Goal: Information Seeking & Learning: Learn about a topic

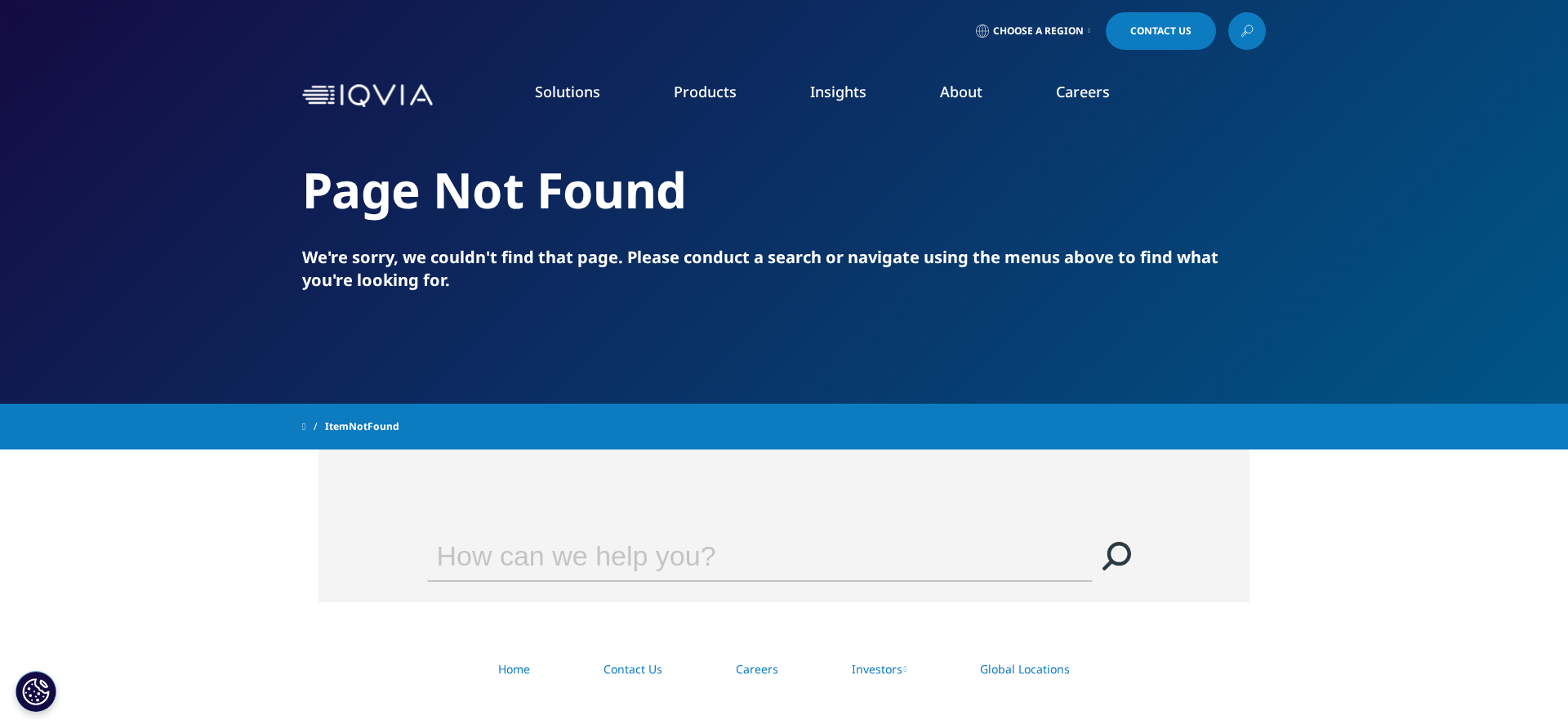
click at [127, 389] on link "Technologies" at bounding box center [127, 389] width 82 height 18
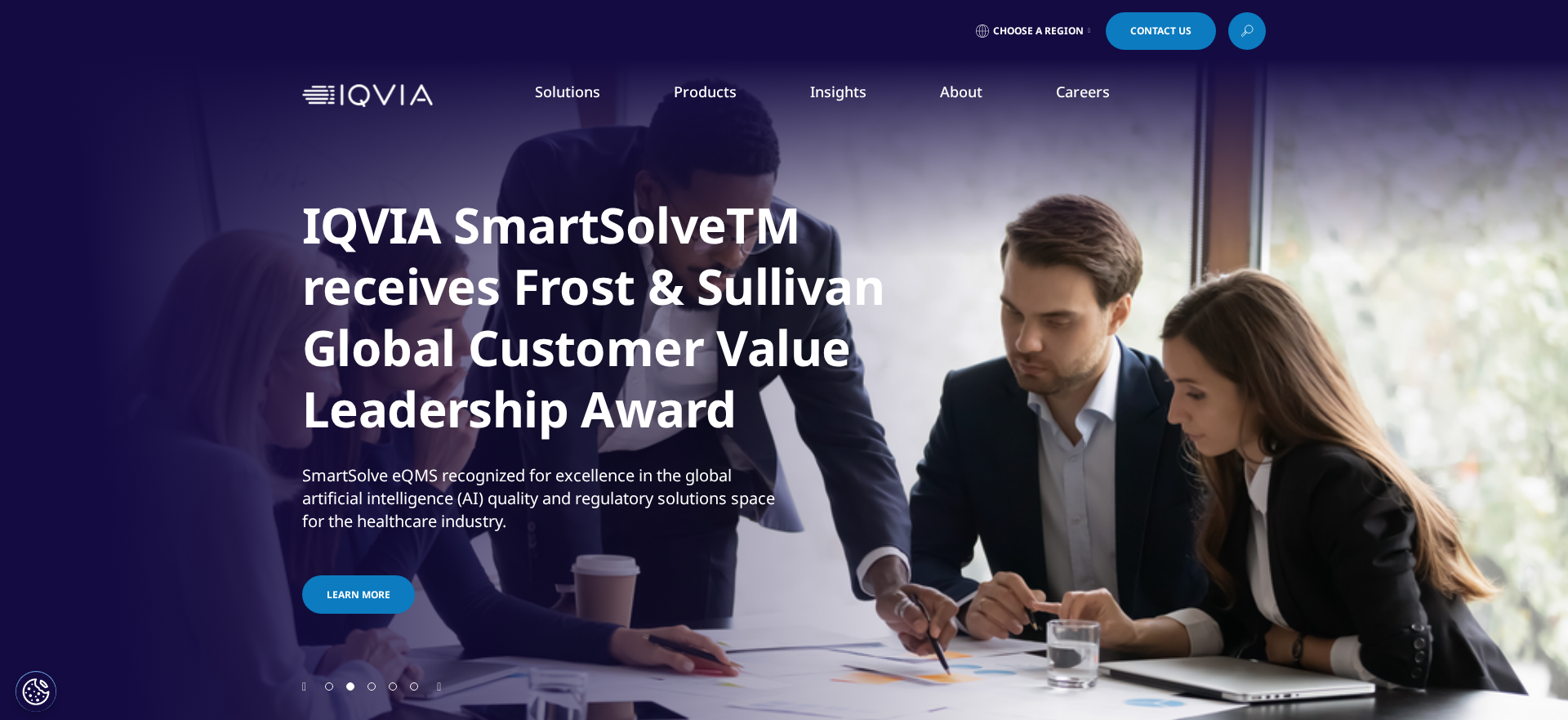
click at [305, 686] on icon "Previous slide" at bounding box center [304, 688] width 4 height 12
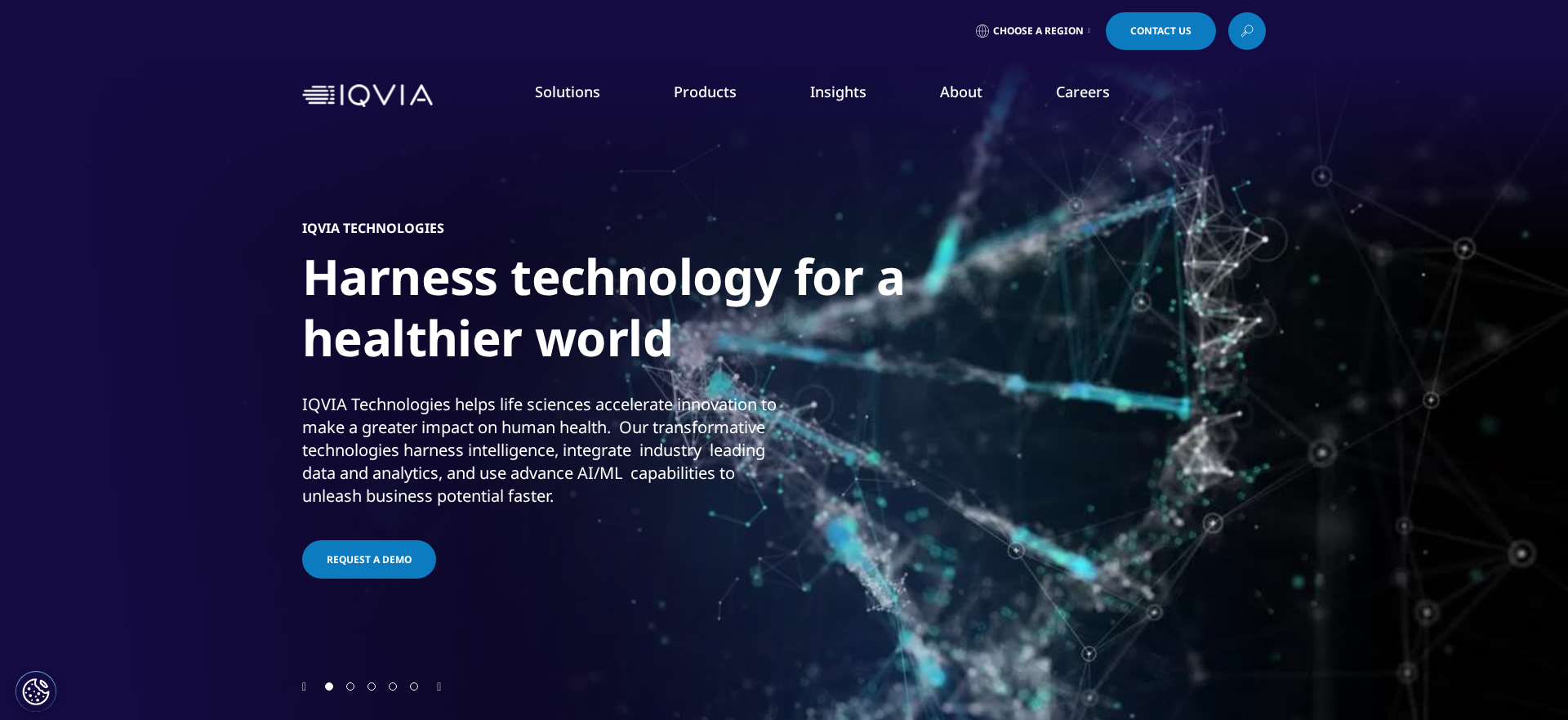
click at [444, 682] on div at bounding box center [784, 686] width 964 height 16
click at [441, 684] on icon "Next slide" at bounding box center [438, 688] width 4 height 12
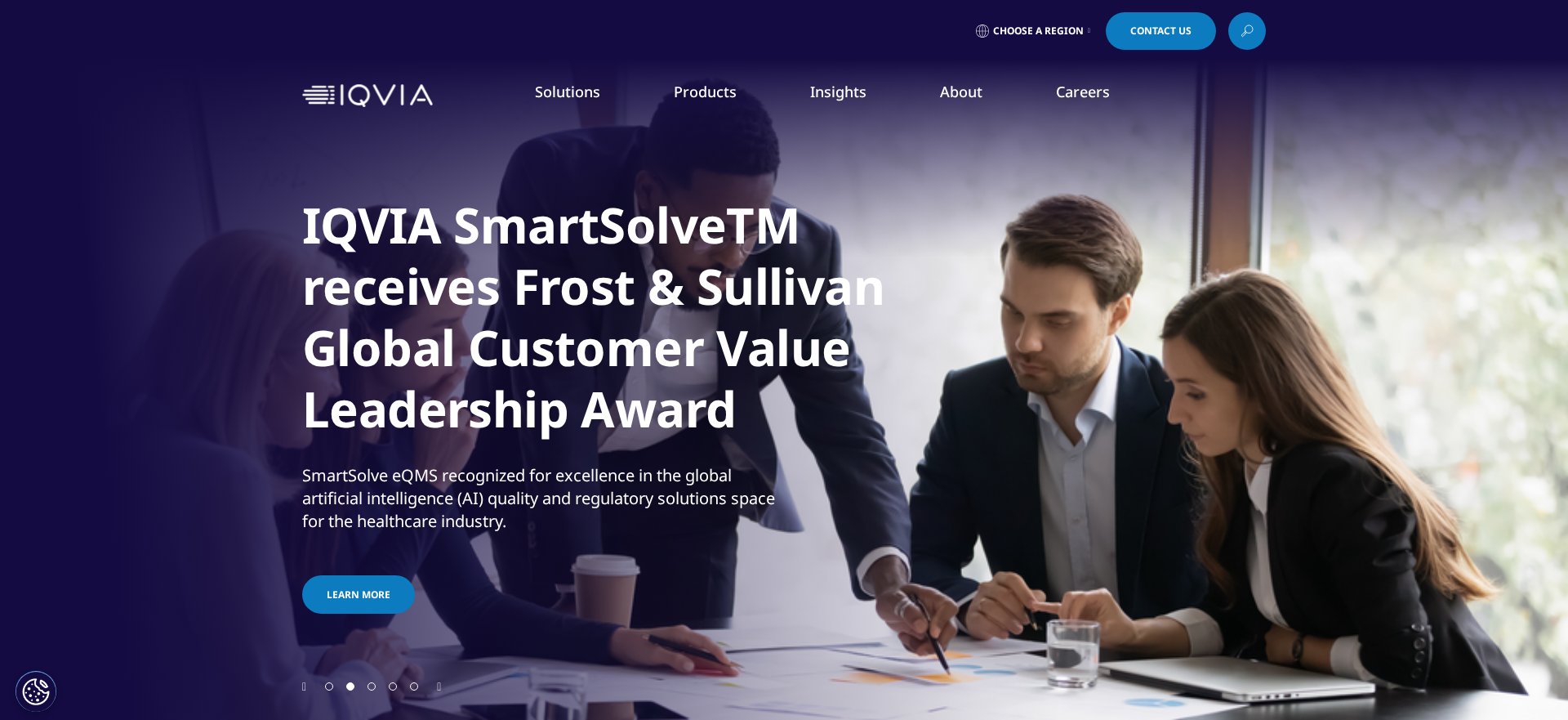
click at [308, 686] on div at bounding box center [784, 686] width 964 height 16
click at [307, 687] on icon "Previous slide" at bounding box center [304, 688] width 4 height 12
click at [305, 688] on icon "Previous slide" at bounding box center [304, 688] width 4 height 12
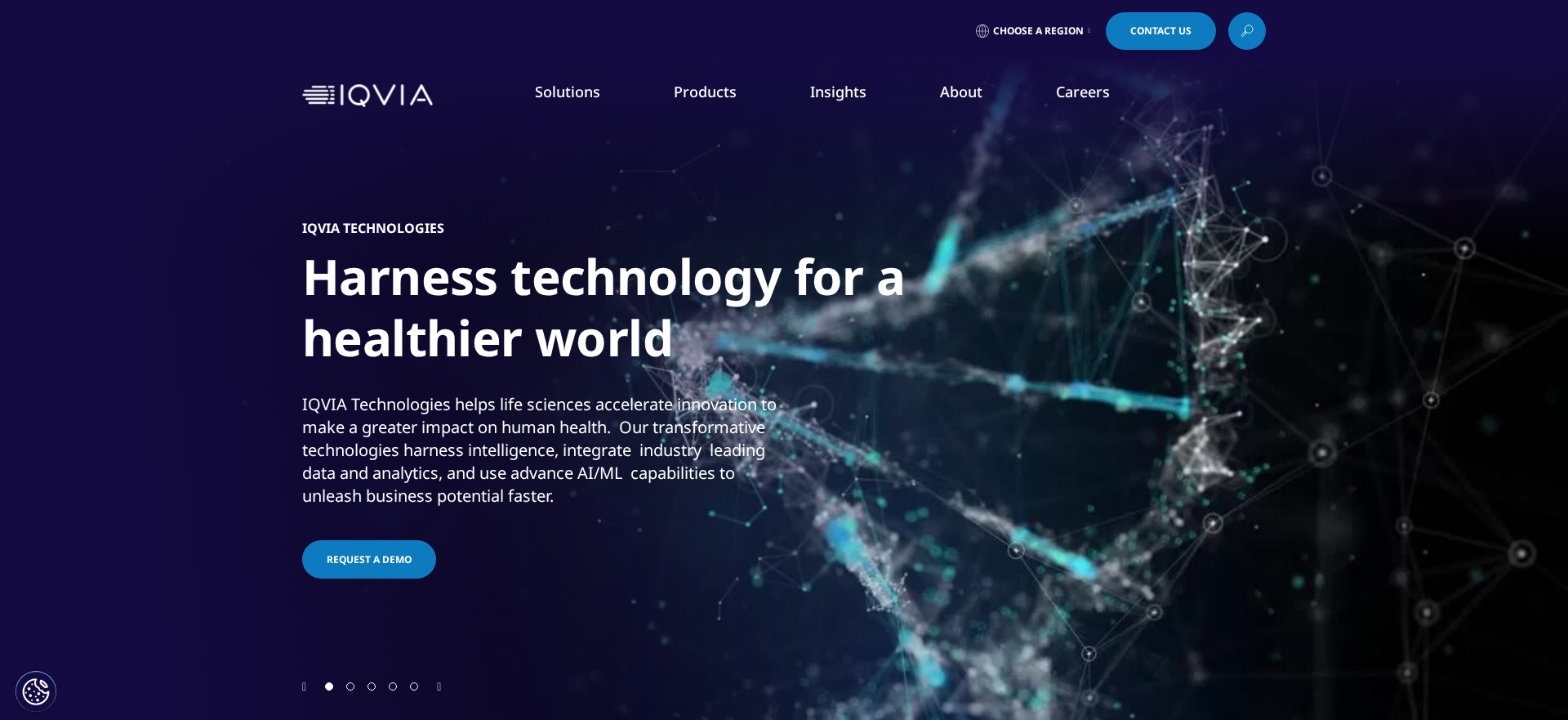
click at [384, 82] on div "Solutions quick find a capability Clear Search Loading SOLUTIONS Research & Dev…" at bounding box center [784, 96] width 964 height 77
click at [382, 88] on img at bounding box center [367, 96] width 131 height 23
